Goal: Navigation & Orientation: Find specific page/section

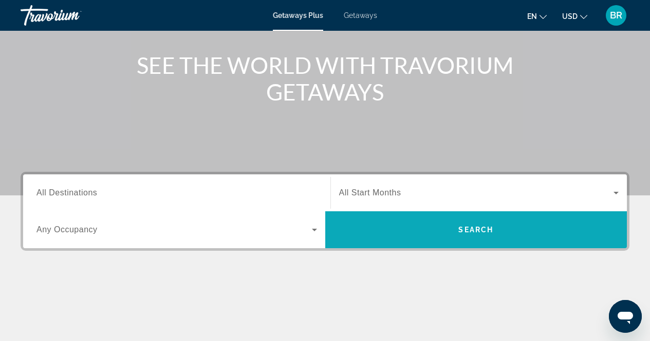
scroll to position [154, 0]
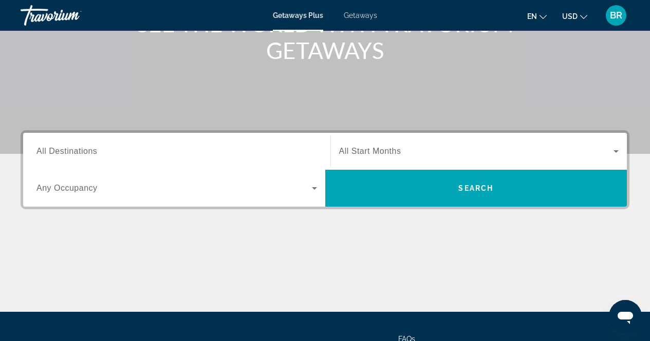
click at [112, 151] on input "Destination All Destinations" at bounding box center [176, 152] width 280 height 12
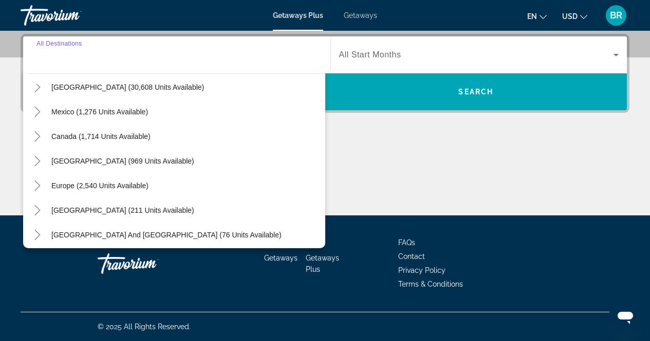
scroll to position [0, 0]
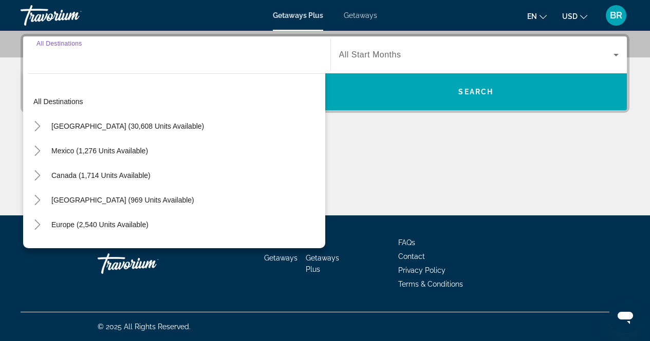
drag, startPoint x: 529, startPoint y: 186, endPoint x: 530, endPoint y: 180, distance: 6.2
click at [529, 186] on div "Main content" at bounding box center [325, 177] width 609 height 77
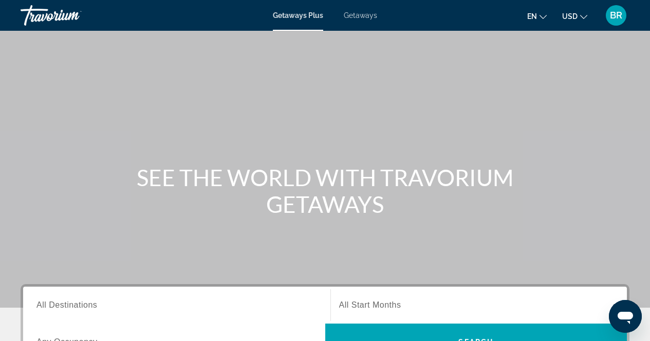
click at [548, 16] on ul "en English Español Français Italiano Português русский USD USD ($) MXN (Mex$) C…" at bounding box center [564, 15] width 75 height 16
click at [545, 18] on icon "Change language" at bounding box center [542, 16] width 7 height 7
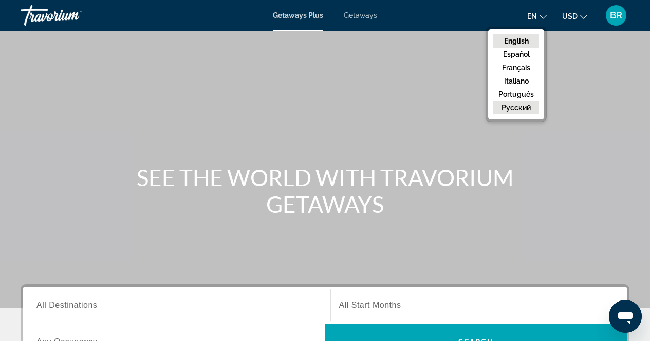
click at [506, 105] on button "русский" at bounding box center [516, 107] width 46 height 13
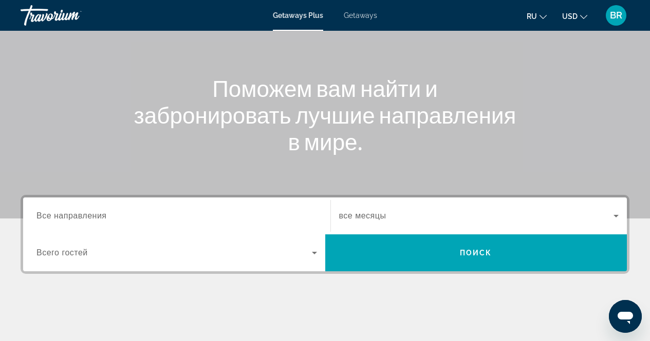
scroll to position [154, 0]
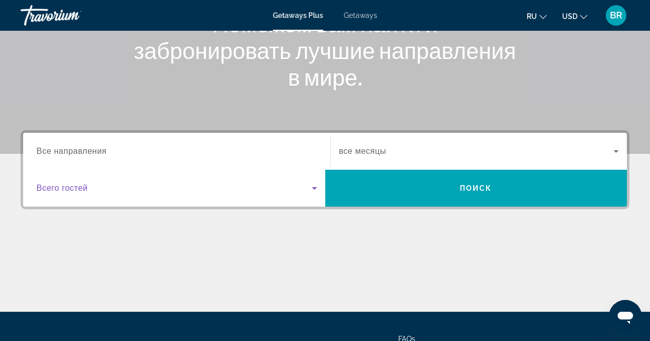
click at [313, 186] on icon "Search widget" at bounding box center [314, 188] width 12 height 12
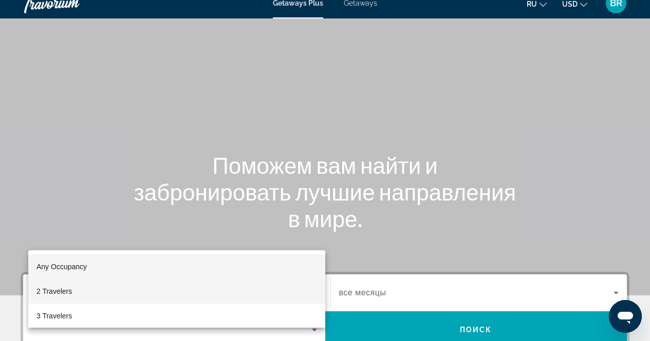
scroll to position [0, 0]
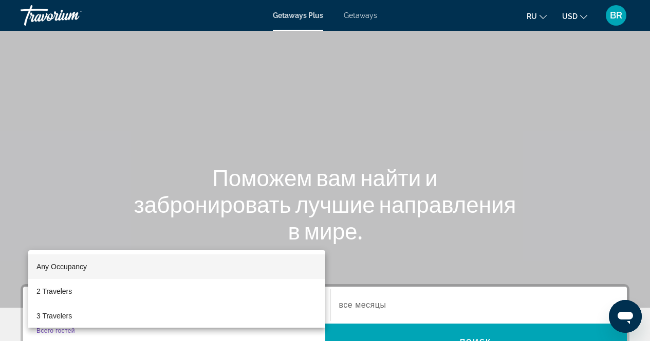
click at [161, 125] on div at bounding box center [325, 170] width 650 height 341
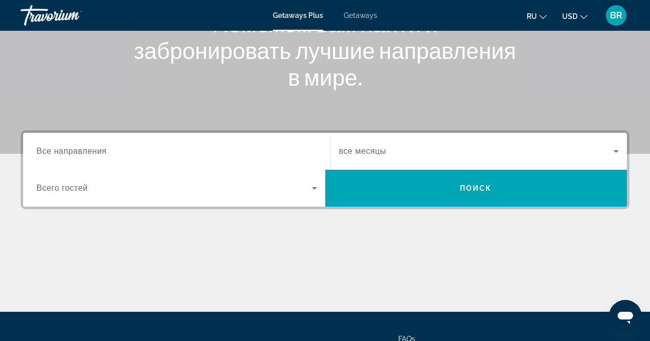
click at [96, 147] on div "Destination Все направления" at bounding box center [176, 151] width 280 height 29
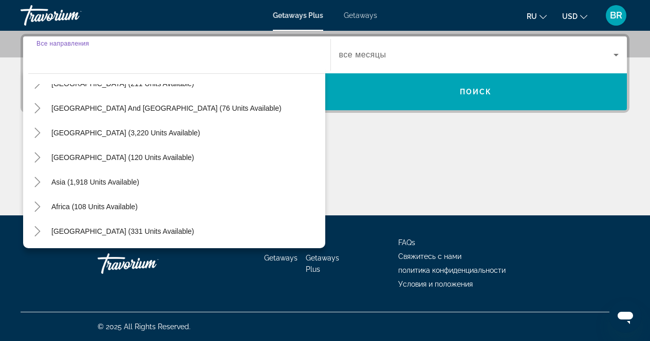
scroll to position [166, 0]
click at [58, 282] on div "Getaways Getaways Plus FAQs Свяжитесь с нами политика конфиденциальности Услови…" at bounding box center [325, 264] width 609 height 97
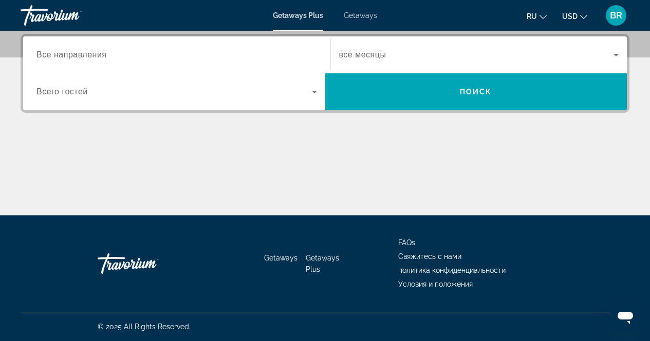
click at [378, 165] on div "Main content" at bounding box center [325, 177] width 609 height 77
click at [369, 56] on span "все месяцы" at bounding box center [362, 54] width 47 height 9
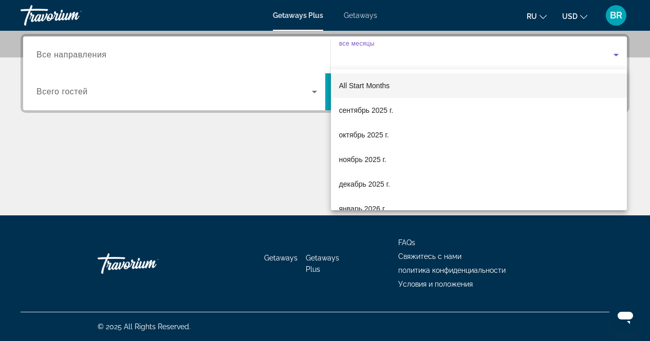
click at [266, 143] on div at bounding box center [325, 170] width 650 height 341
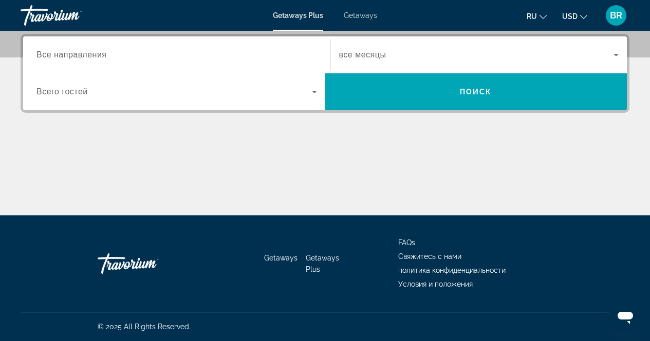
click at [242, 147] on div "Main content" at bounding box center [325, 177] width 609 height 77
click at [515, 166] on div "Main content" at bounding box center [325, 177] width 609 height 77
